Goal: Contribute content

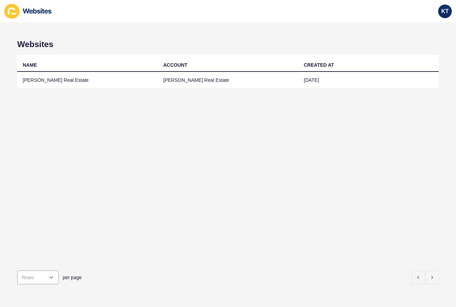
click at [131, 48] on h1 "Websites" at bounding box center [227, 45] width 421 height 10
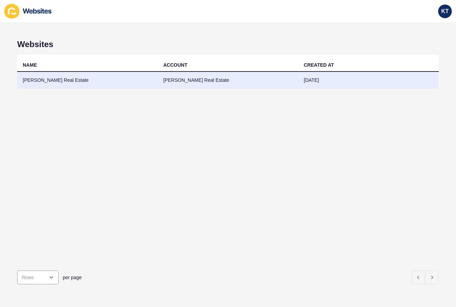
click at [115, 73] on td "[PERSON_NAME] Real Estate" at bounding box center [87, 80] width 140 height 17
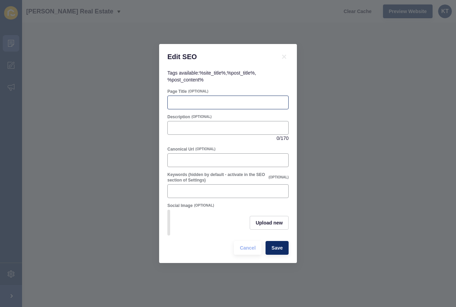
click at [241, 96] on div at bounding box center [227, 103] width 121 height 14
click at [252, 215] on div "Upload new" at bounding box center [268, 223] width 39 height 26
click at [261, 222] on span "Upload new" at bounding box center [268, 223] width 27 height 7
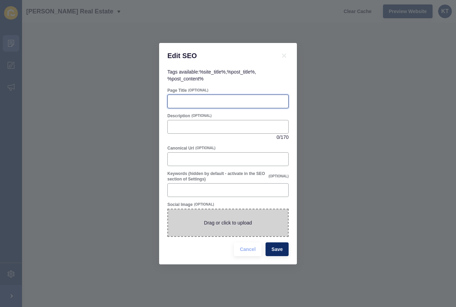
click at [230, 99] on input "Page Title" at bounding box center [228, 101] width 112 height 7
click at [218, 225] on span at bounding box center [228, 223] width 120 height 27
click at [168, 210] on input "Drag or click to upload" at bounding box center [168, 210] width 0 height 0
type input "C:\fakepath\Newsletter Image Cover (1).png"
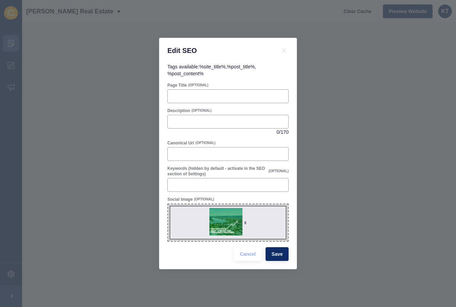
click at [279, 267] on div "Tags available: %site_title% , %post_title% , %post_content% Page Title (OPTION…" at bounding box center [228, 166] width 138 height 206
click at [269, 254] on button "Save" at bounding box center [276, 254] width 23 height 14
